Goal: Task Accomplishment & Management: Manage account settings

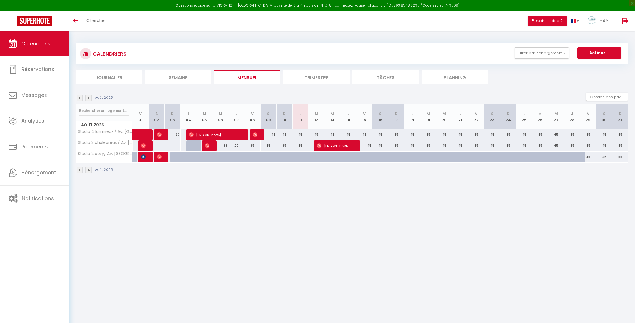
drag, startPoint x: 293, startPoint y: 182, endPoint x: 290, endPoint y: 182, distance: 3.2
click at [288, 182] on div "CALENDRIERS Filtrer par hébergement AVENUE [GEOGRAPHIC_DATA] 5 - Cinéma/ Sport …" at bounding box center [352, 108] width 566 height 155
click at [36, 76] on link "Réservations" at bounding box center [34, 69] width 69 height 26
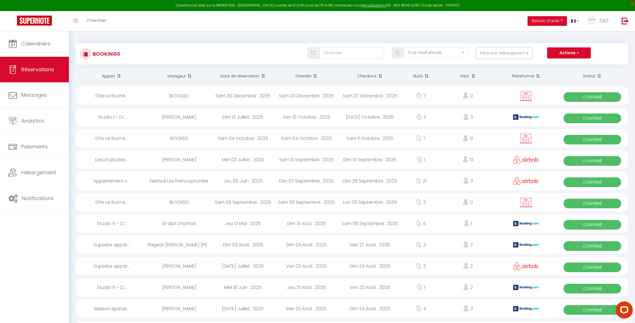
scroll to position [1, 0]
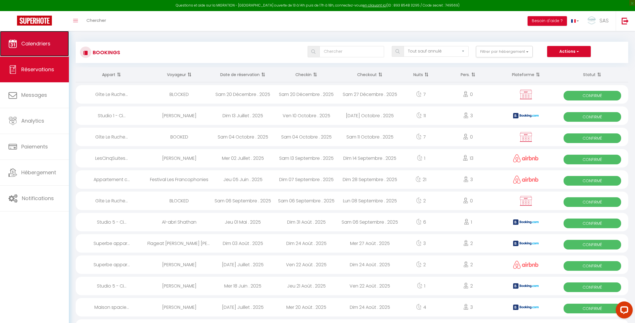
click at [26, 43] on span "Calendriers" at bounding box center [35, 43] width 29 height 7
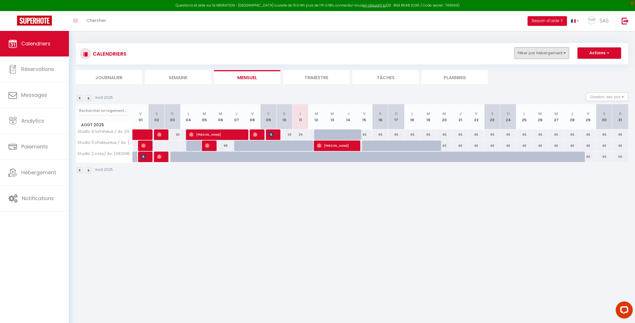
click at [533, 52] on button "Filtrer par hébergement" at bounding box center [542, 52] width 54 height 11
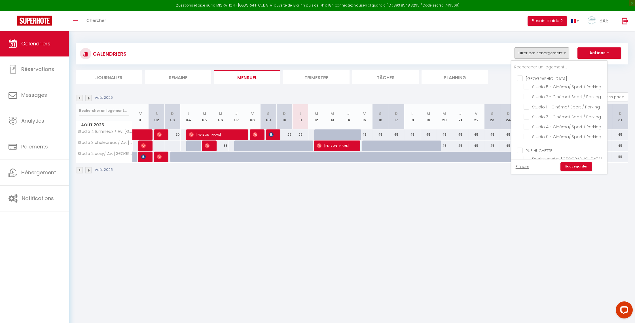
click at [526, 77] on input "[GEOGRAPHIC_DATA]" at bounding box center [565, 78] width 96 height 6
checkbox input "true"
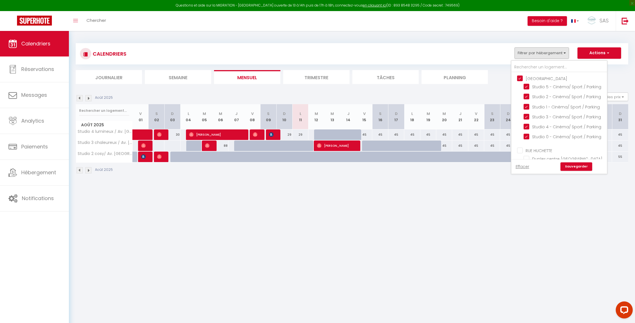
checkbox input "true"
checkbox input "false"
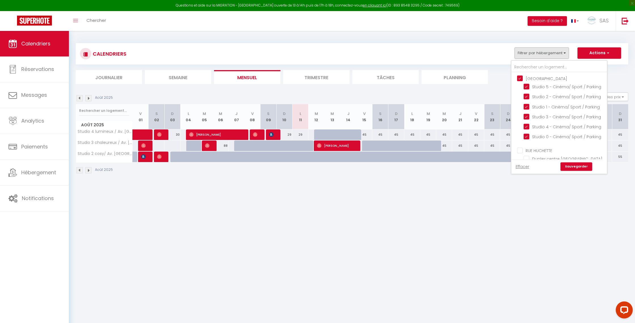
checkbox input "false"
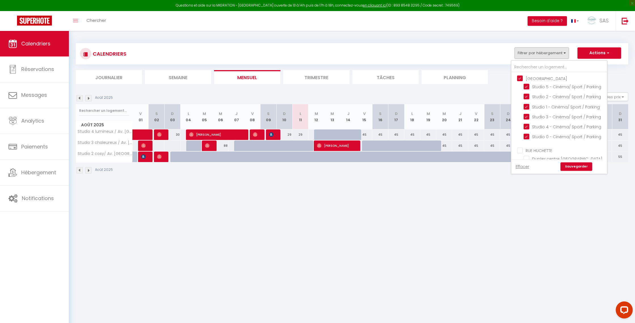
checkbox input "false"
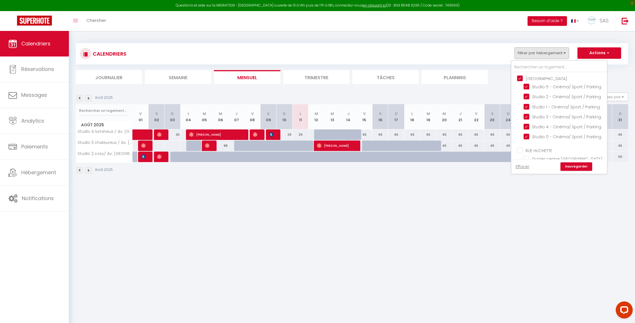
checkbox input "false"
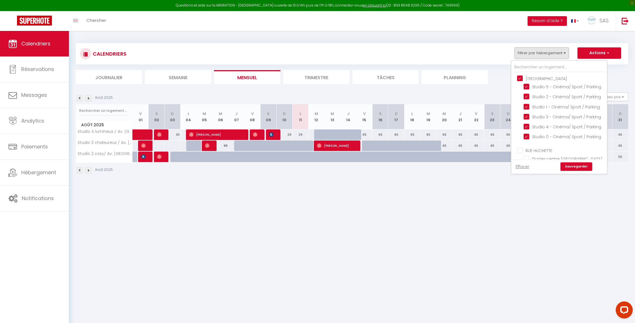
checkbox input "false"
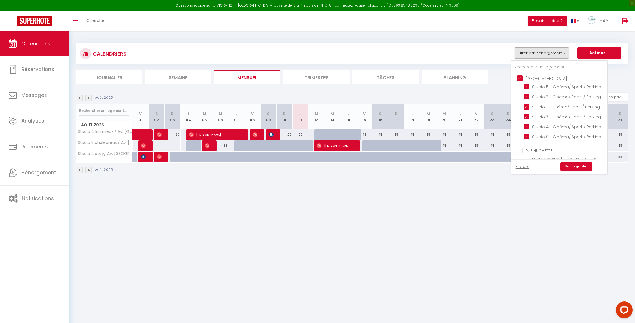
checkbox input "false"
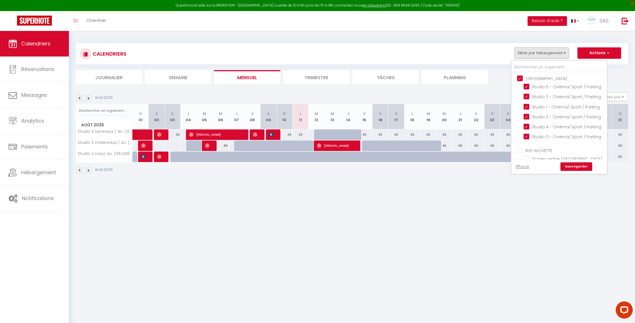
checkbox input "false"
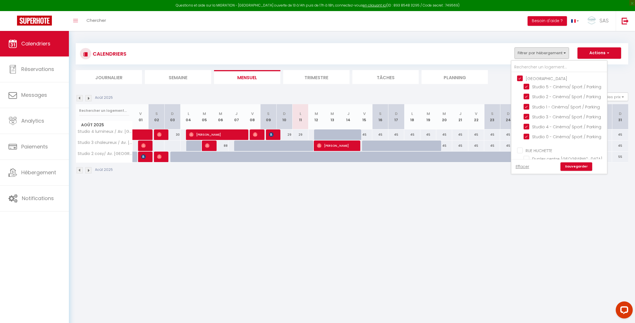
click at [527, 77] on input "[GEOGRAPHIC_DATA]" at bounding box center [565, 78] width 96 height 6
checkbox input "false"
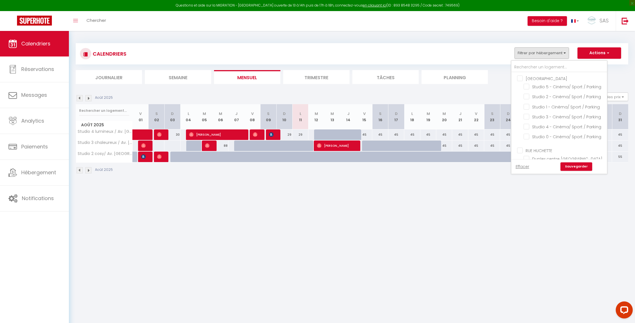
checkbox input "false"
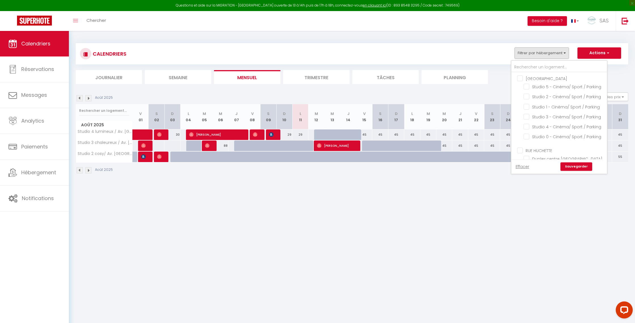
checkbox input "false"
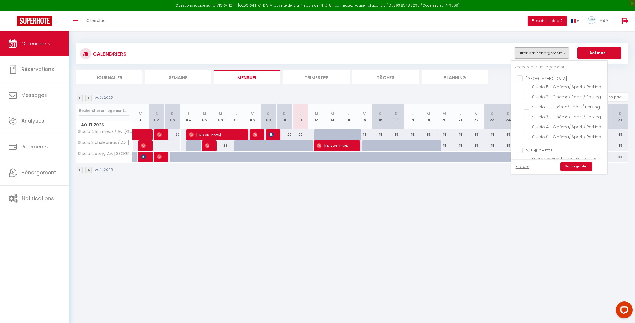
checkbox input "false"
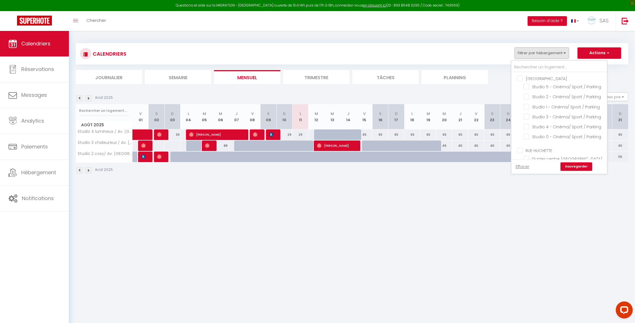
checkbox input "false"
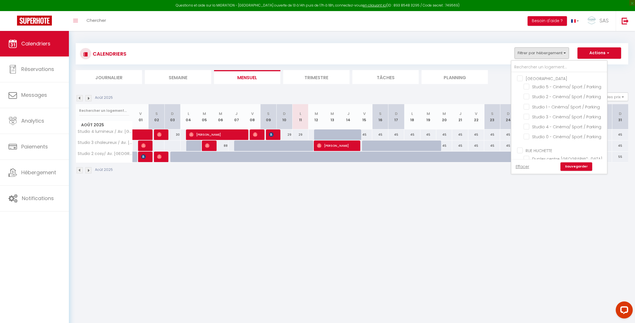
checkbox input "false"
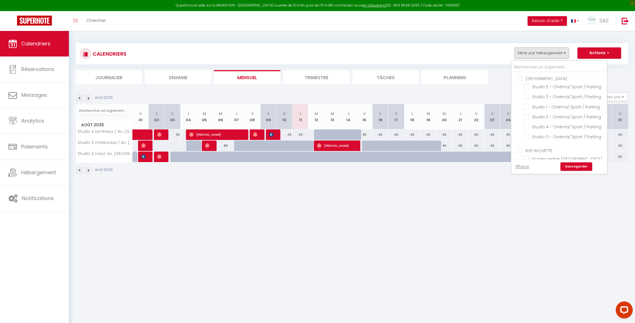
checkbox input "false"
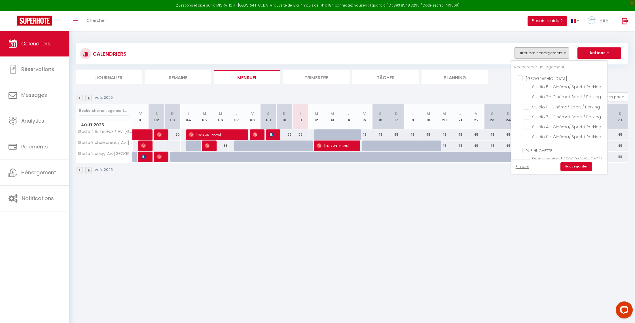
checkbox input "false"
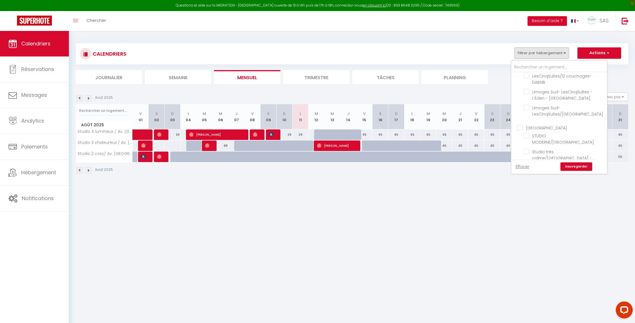
scroll to position [239, 0]
click at [534, 24] on input "RUE [PERSON_NAME]" at bounding box center [565, 21] width 96 height 6
checkbox input "true"
checkbox input "false"
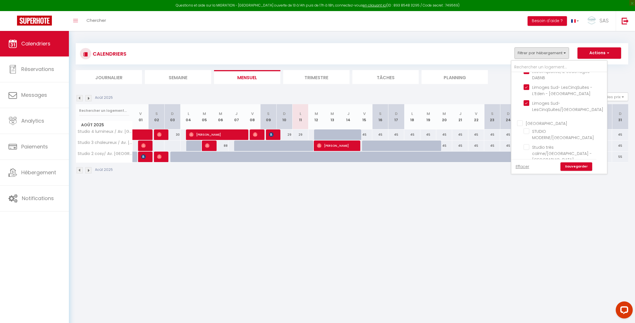
checkbox input "false"
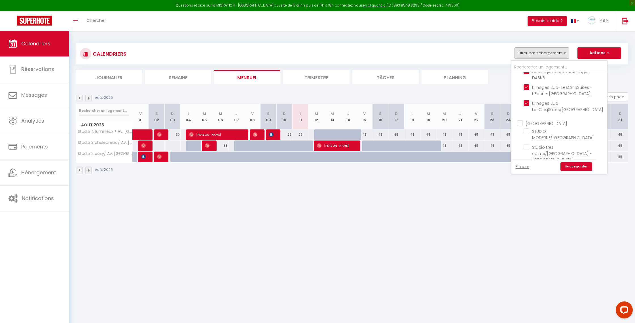
checkbox input "false"
checkbox input "true"
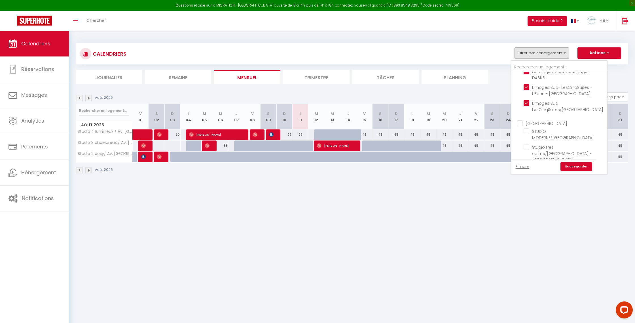
checkbox input "true"
checkbox input "false"
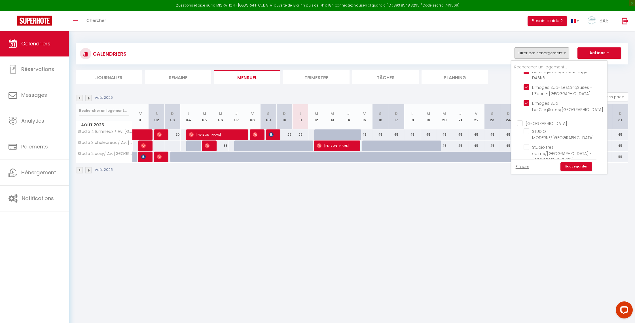
checkbox input "false"
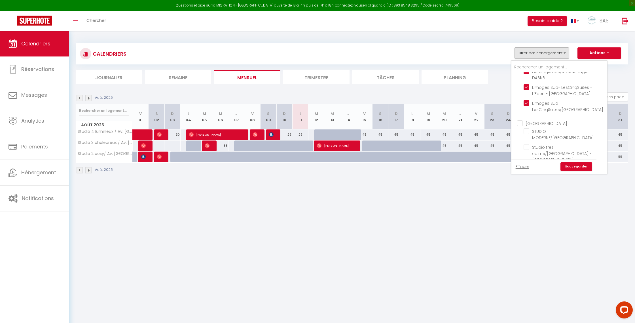
checkbox input "false"
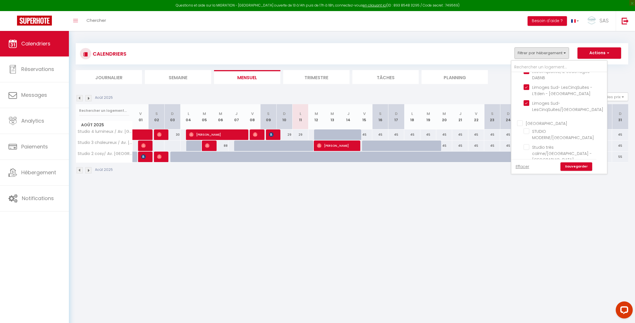
checkbox input "false"
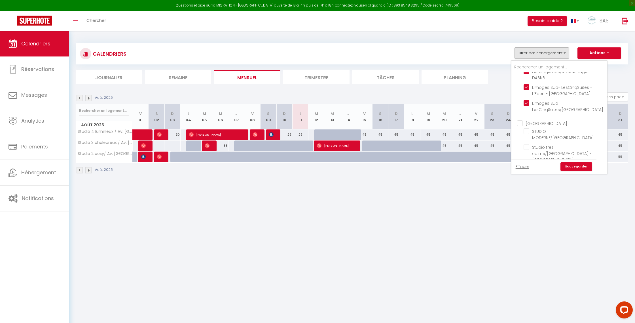
click at [575, 166] on link "Sauvegarder" at bounding box center [577, 166] width 32 height 9
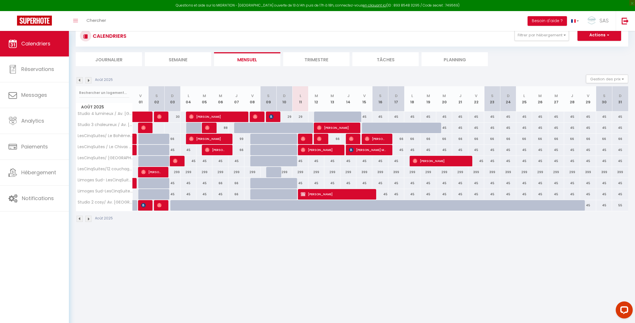
scroll to position [18, 0]
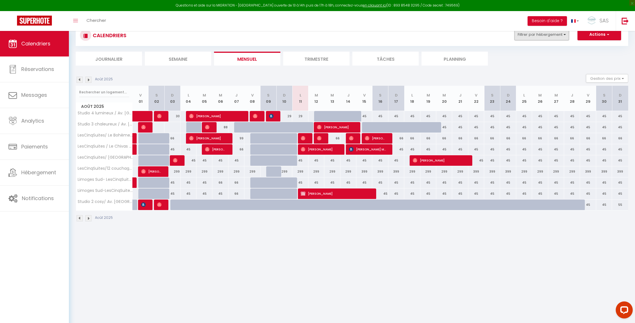
click at [560, 31] on button "Filtrer par hébergement" at bounding box center [542, 34] width 54 height 11
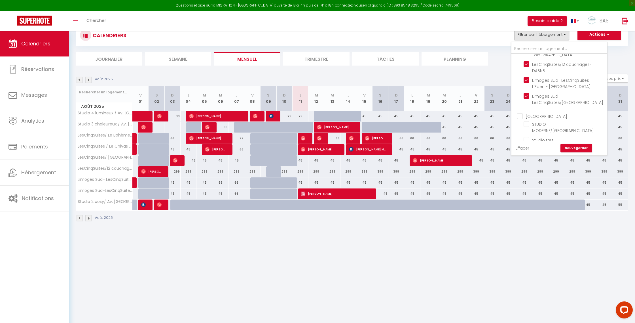
scroll to position [230, 0]
click at [574, 149] on link "Sauvegarder" at bounding box center [577, 148] width 32 height 9
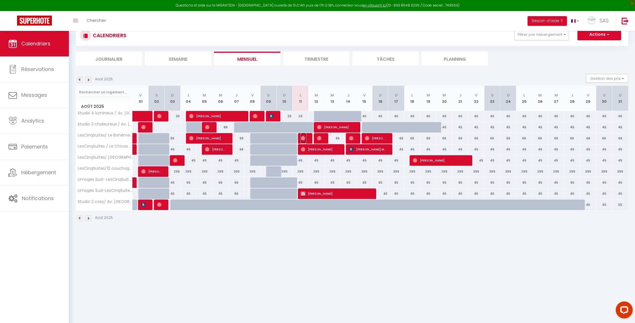
click at [305, 139] on span "[PERSON_NAME]" at bounding box center [303, 138] width 5 height 11
select select "OK"
select select "0"
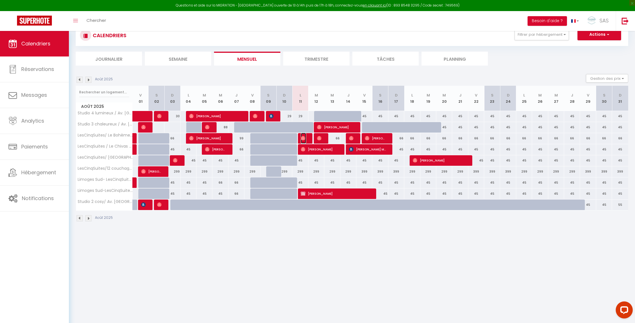
select select "1"
select select
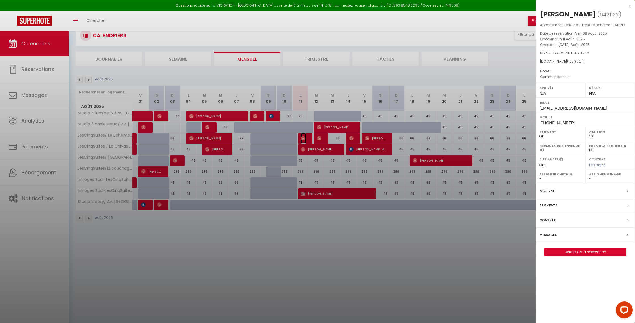
scroll to position [18, 0]
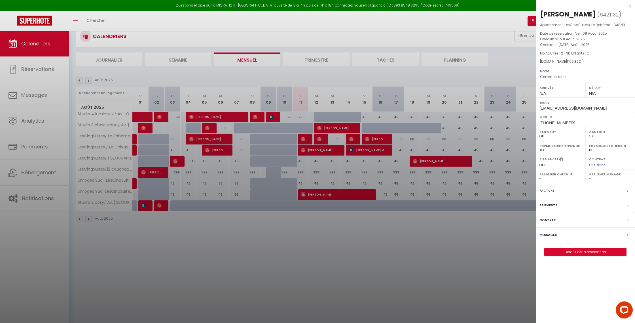
click at [322, 165] on div at bounding box center [317, 161] width 635 height 323
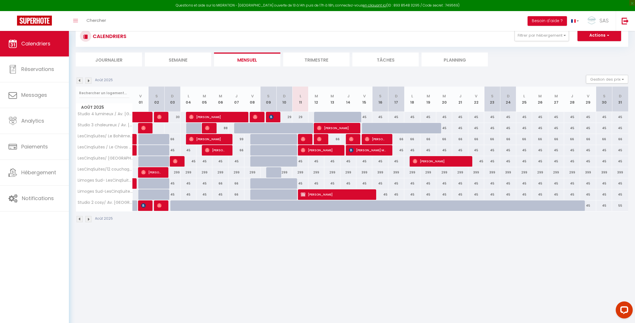
click at [305, 162] on div "45" at bounding box center [300, 161] width 16 height 10
type input "45"
type input "Lun 11 Août 2025"
type input "[DATE] Août 2025"
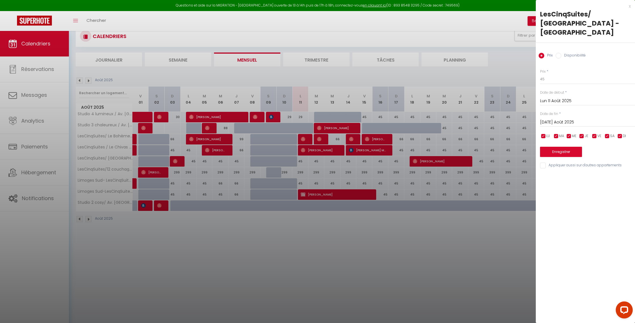
click at [379, 229] on div at bounding box center [317, 161] width 635 height 323
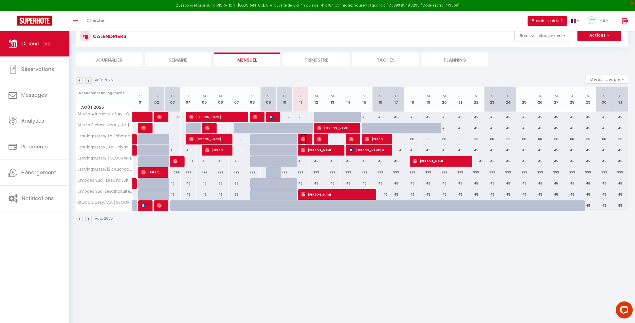
click at [303, 140] on img at bounding box center [303, 139] width 5 height 5
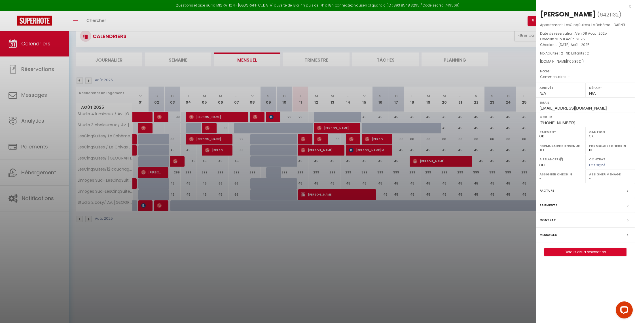
click at [319, 137] on div at bounding box center [317, 161] width 635 height 323
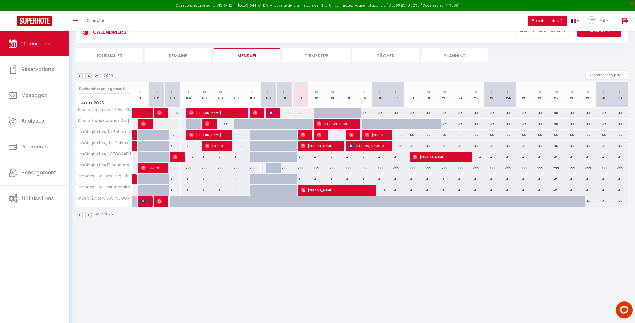
scroll to position [19, 0]
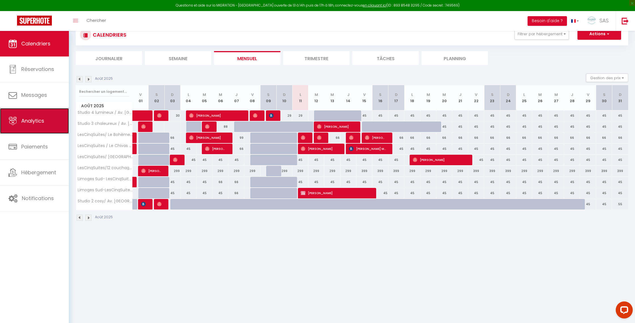
click at [56, 126] on link "Analytics" at bounding box center [34, 121] width 69 height 26
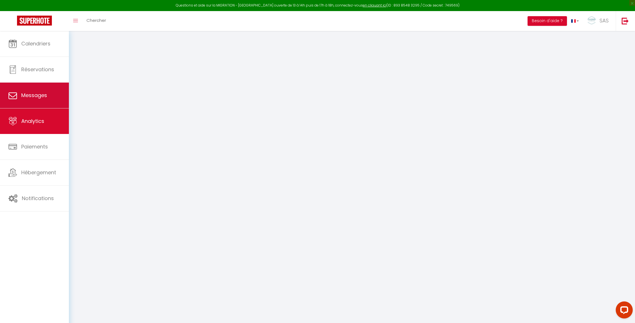
select select "2025"
select select "8"
